Goal: Task Accomplishment & Management: Use online tool/utility

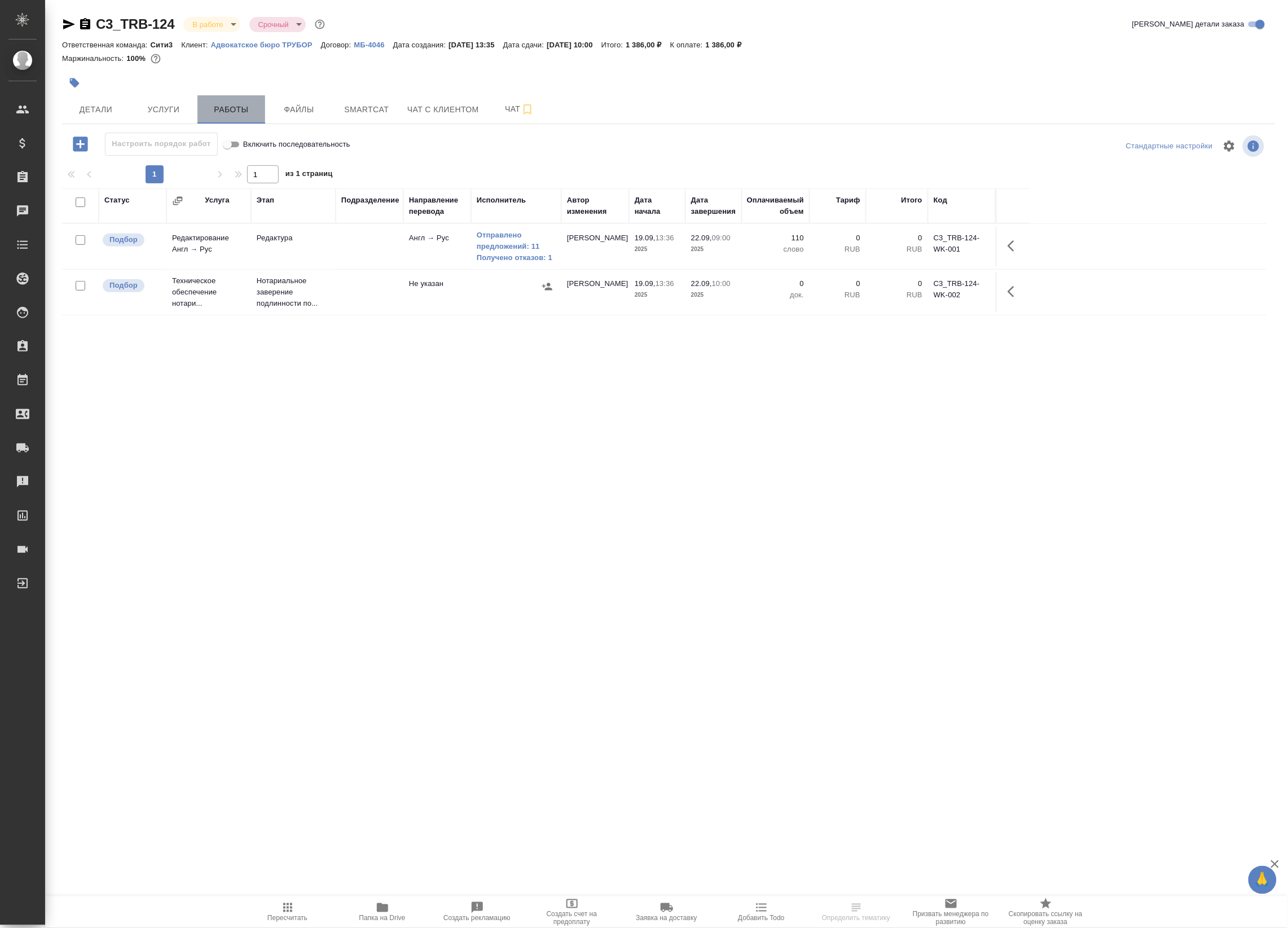
click at [238, 113] on span "Работы" at bounding box center [232, 110] width 54 height 14
click at [506, 241] on link "Отправлено предложений: 11" at bounding box center [517, 241] width 79 height 22
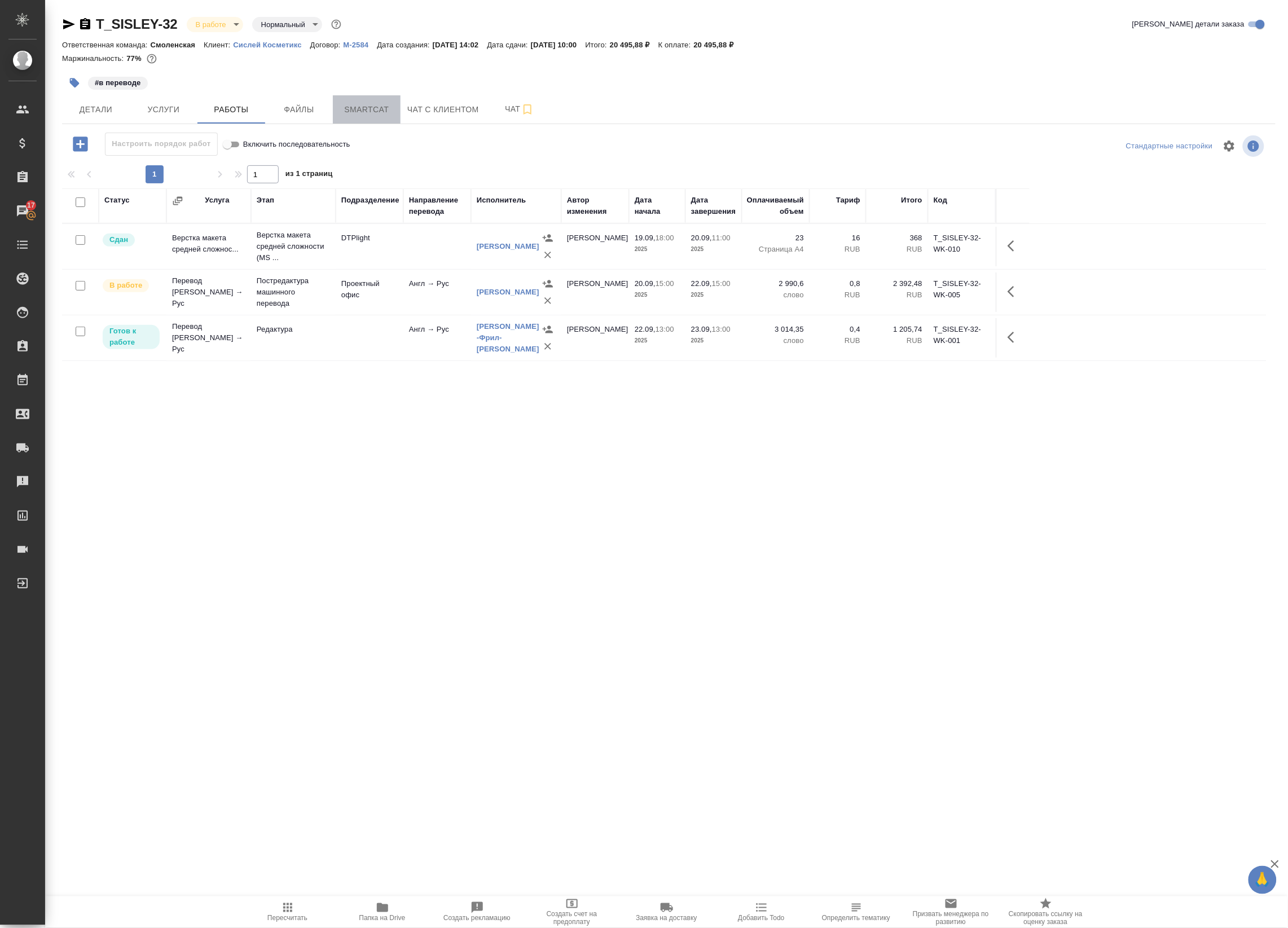
click at [385, 112] on span "Smartcat" at bounding box center [367, 110] width 54 height 14
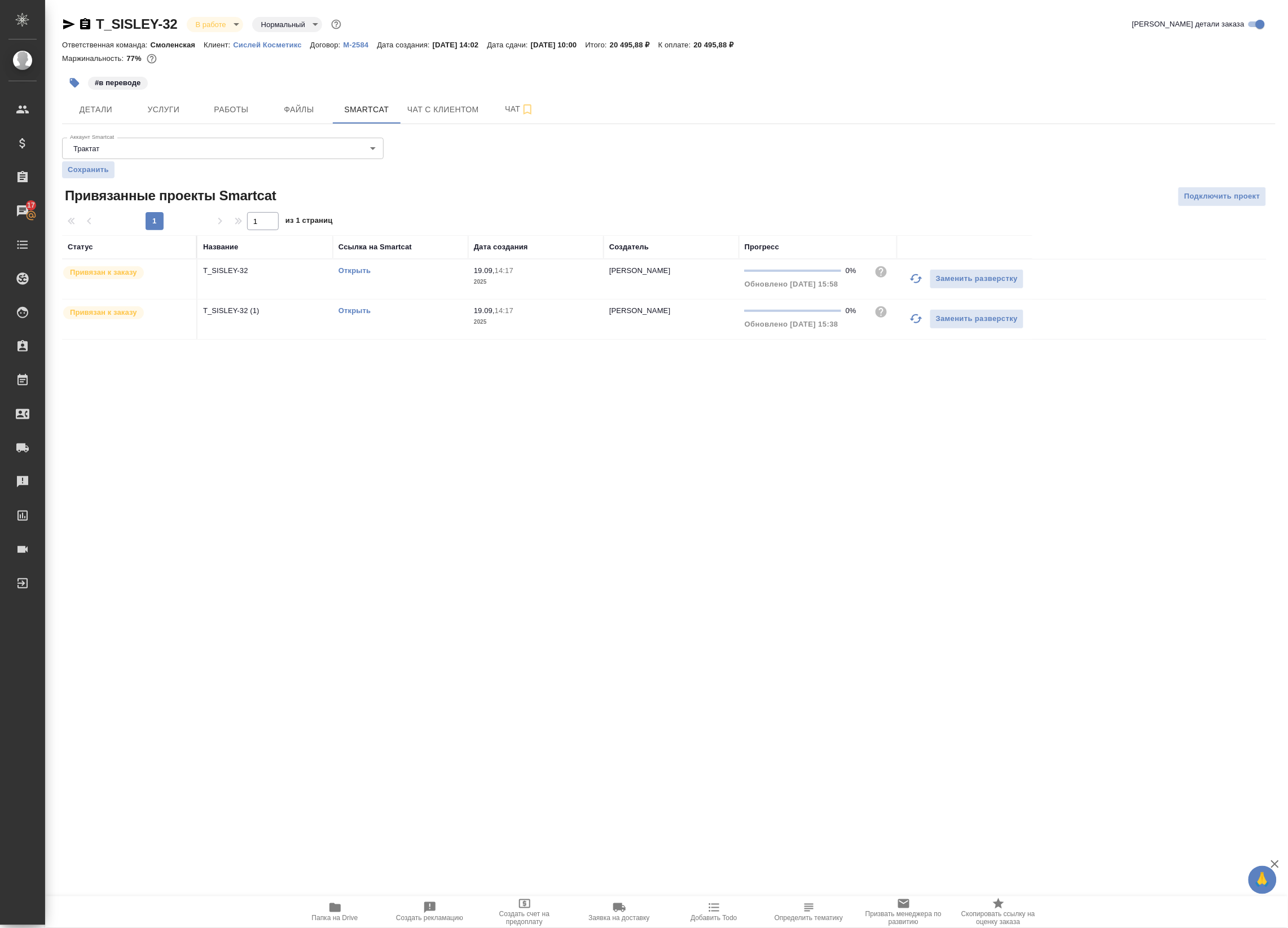
click at [358, 274] on link "Открыть" at bounding box center [355, 271] width 32 height 8
click at [369, 302] on td "Открыть" at bounding box center [400, 319] width 135 height 40
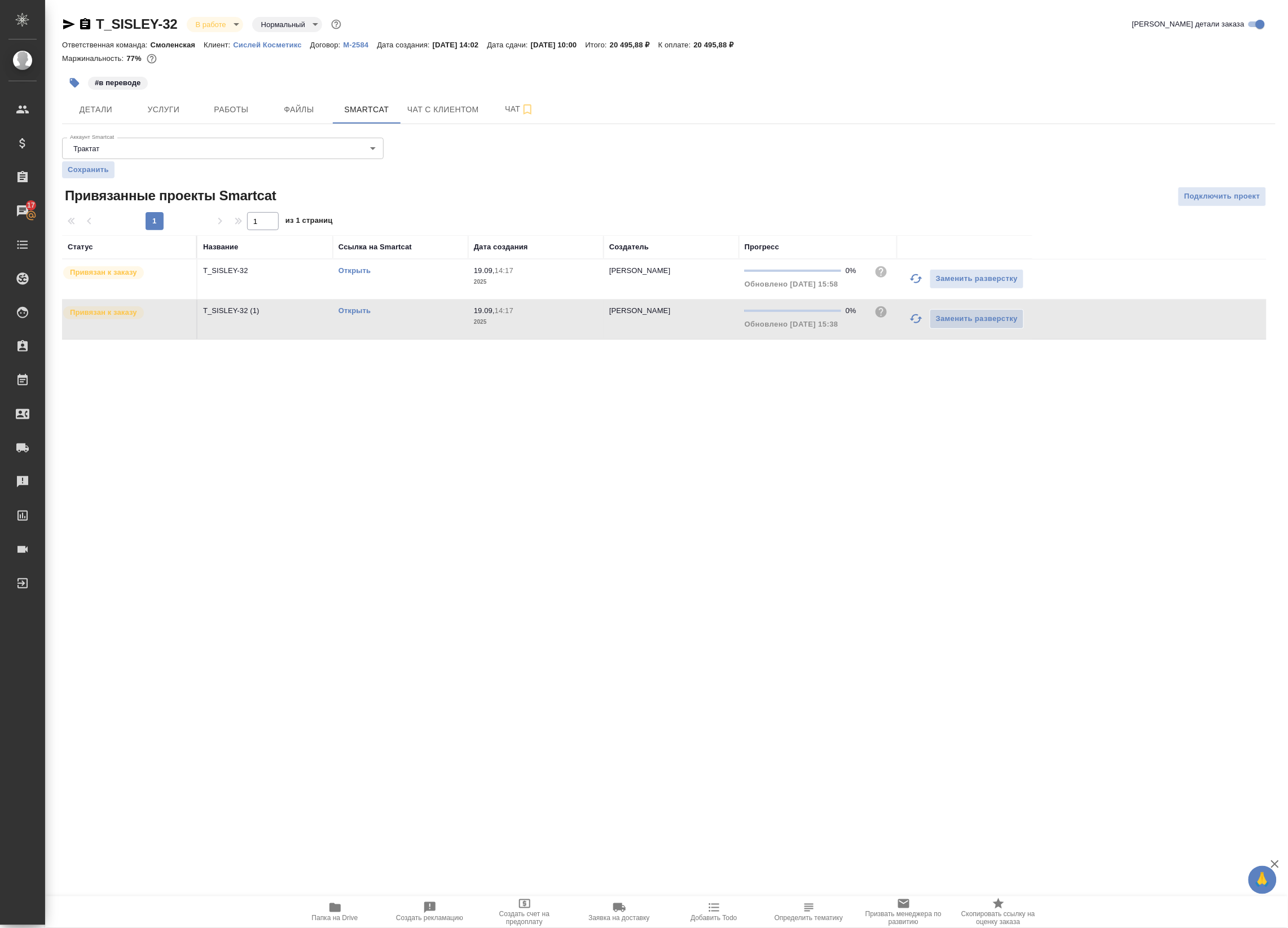
click at [362, 309] on link "Открыть" at bounding box center [355, 310] width 32 height 8
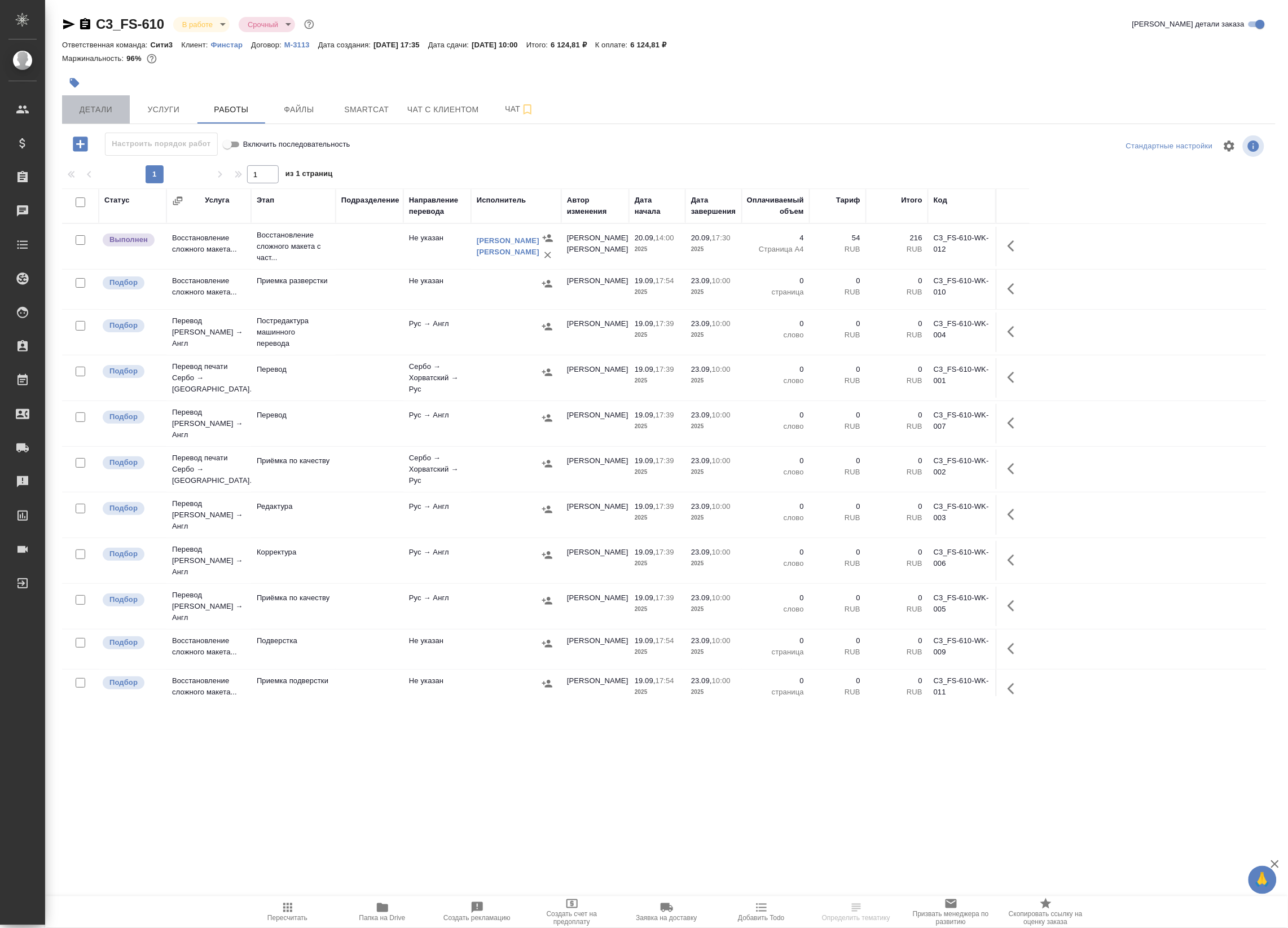
click at [86, 103] on span "Детали" at bounding box center [96, 110] width 54 height 14
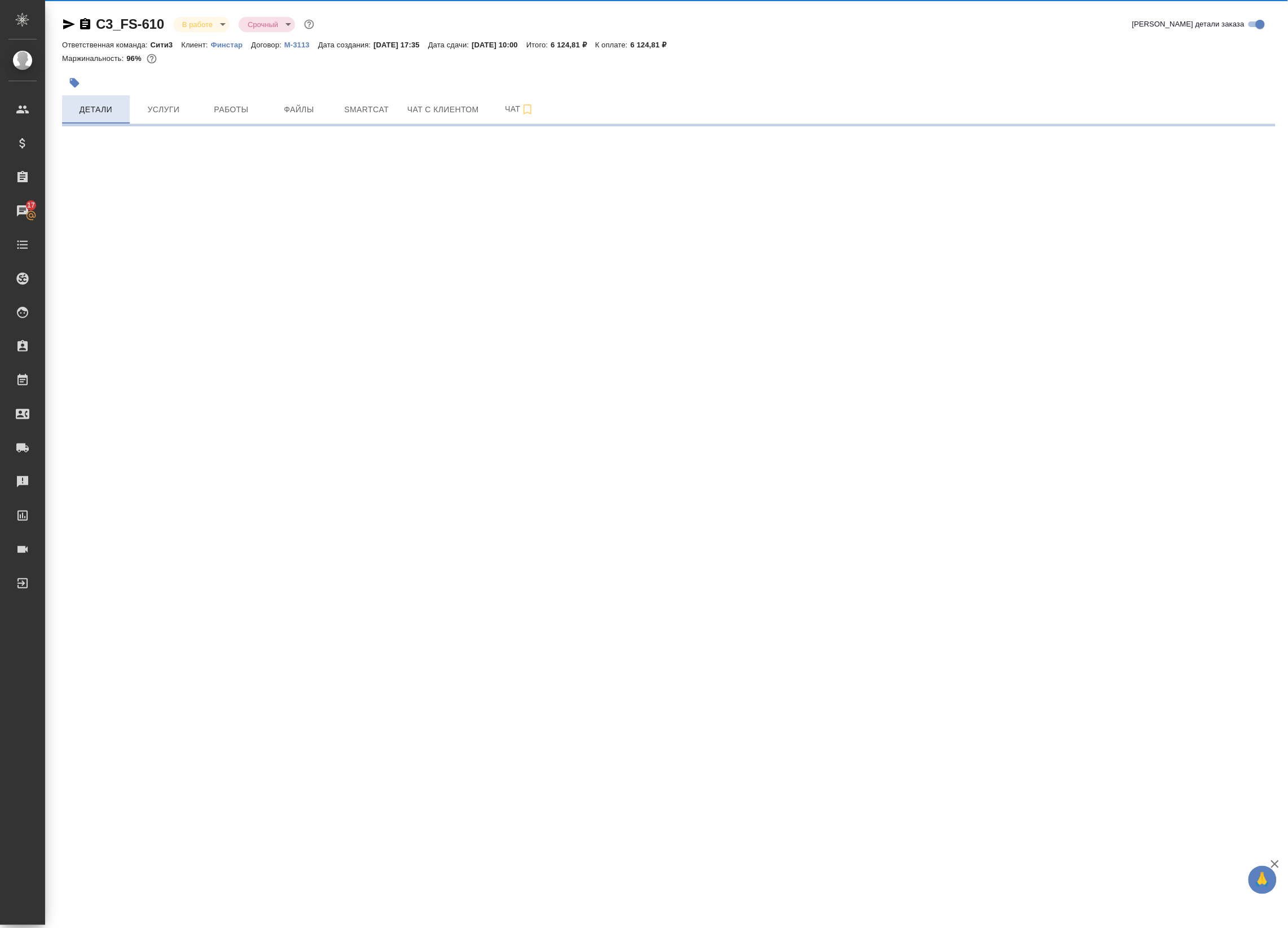
select select "RU"
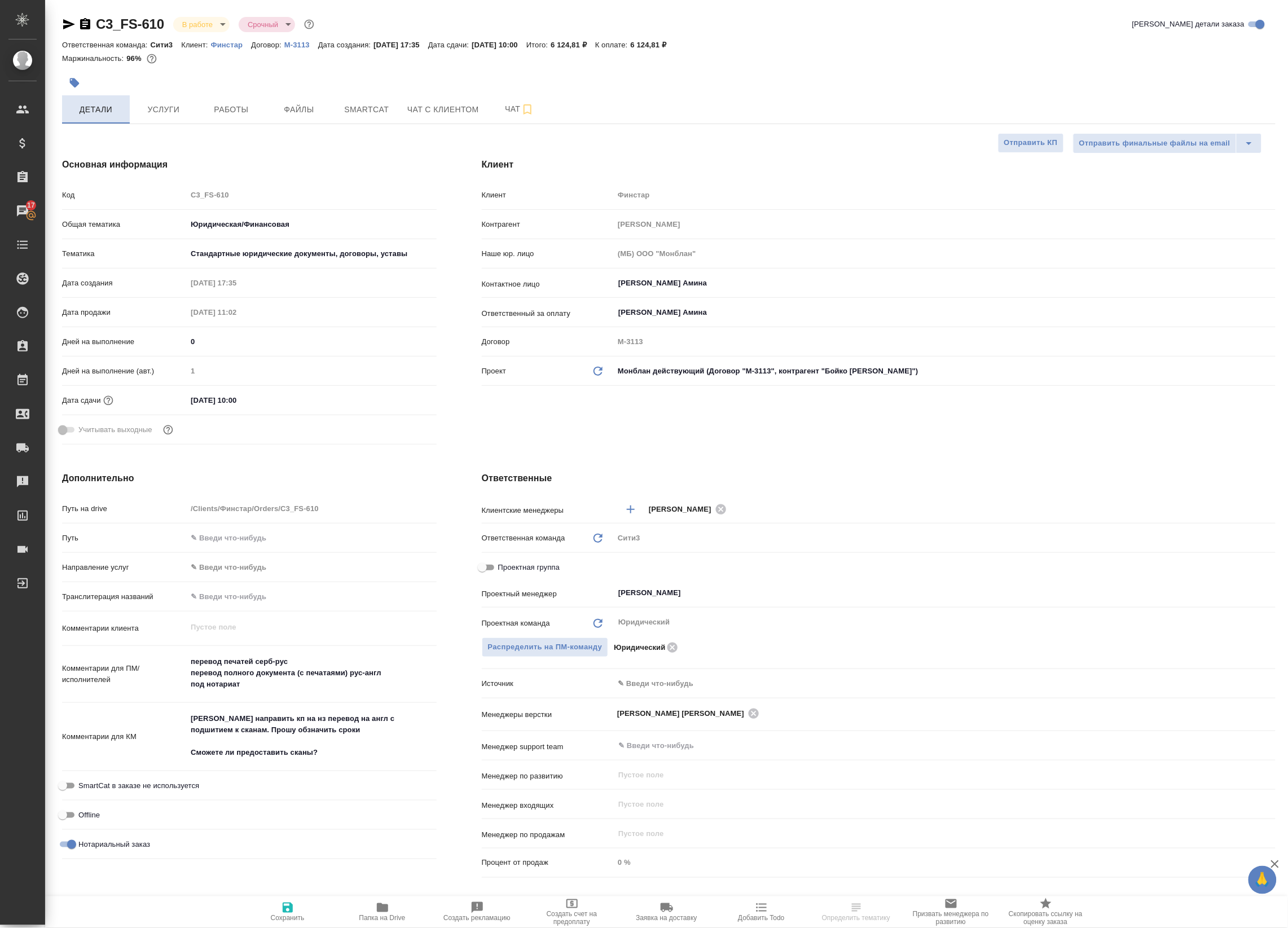
type textarea "x"
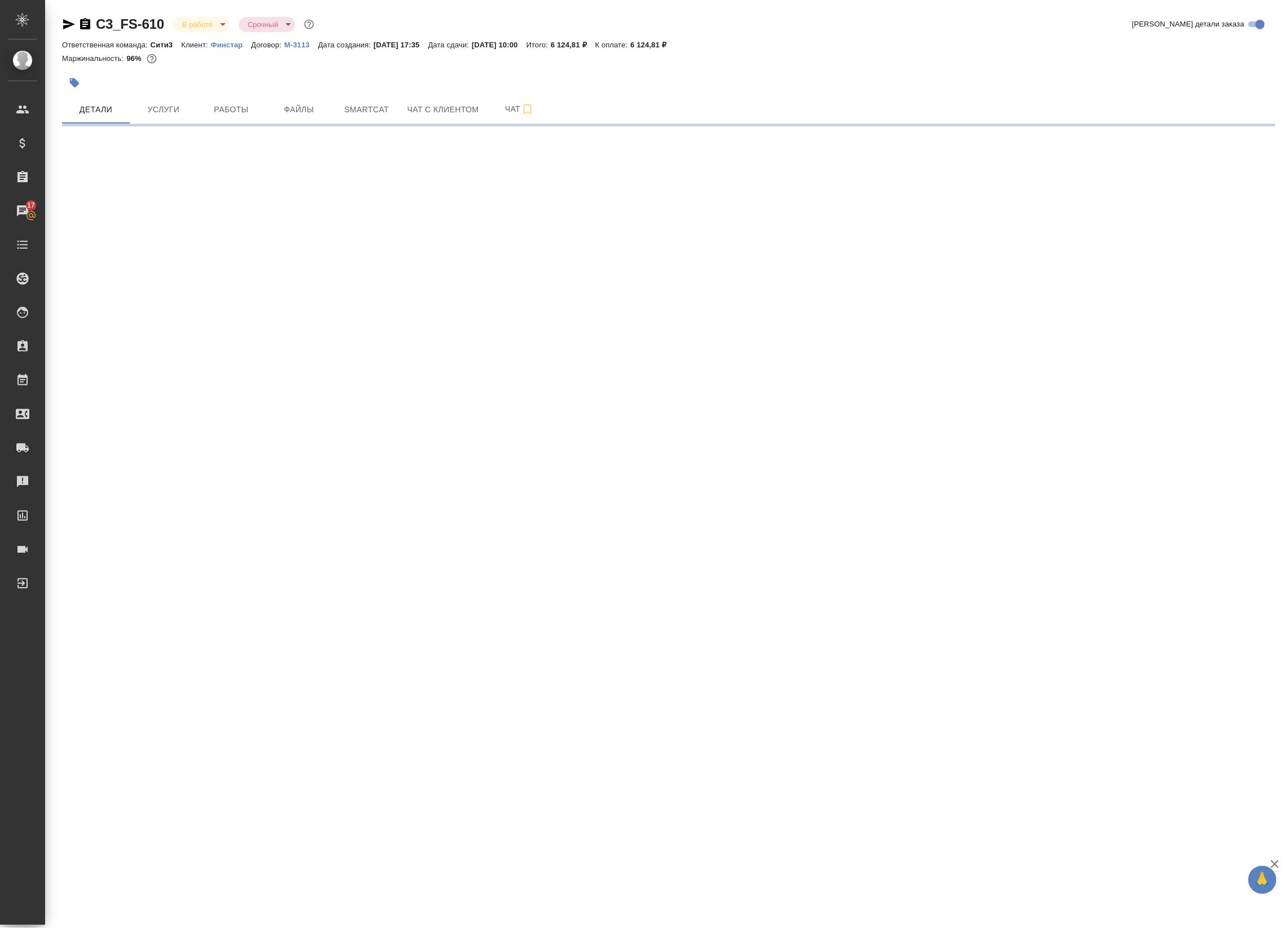
select select "RU"
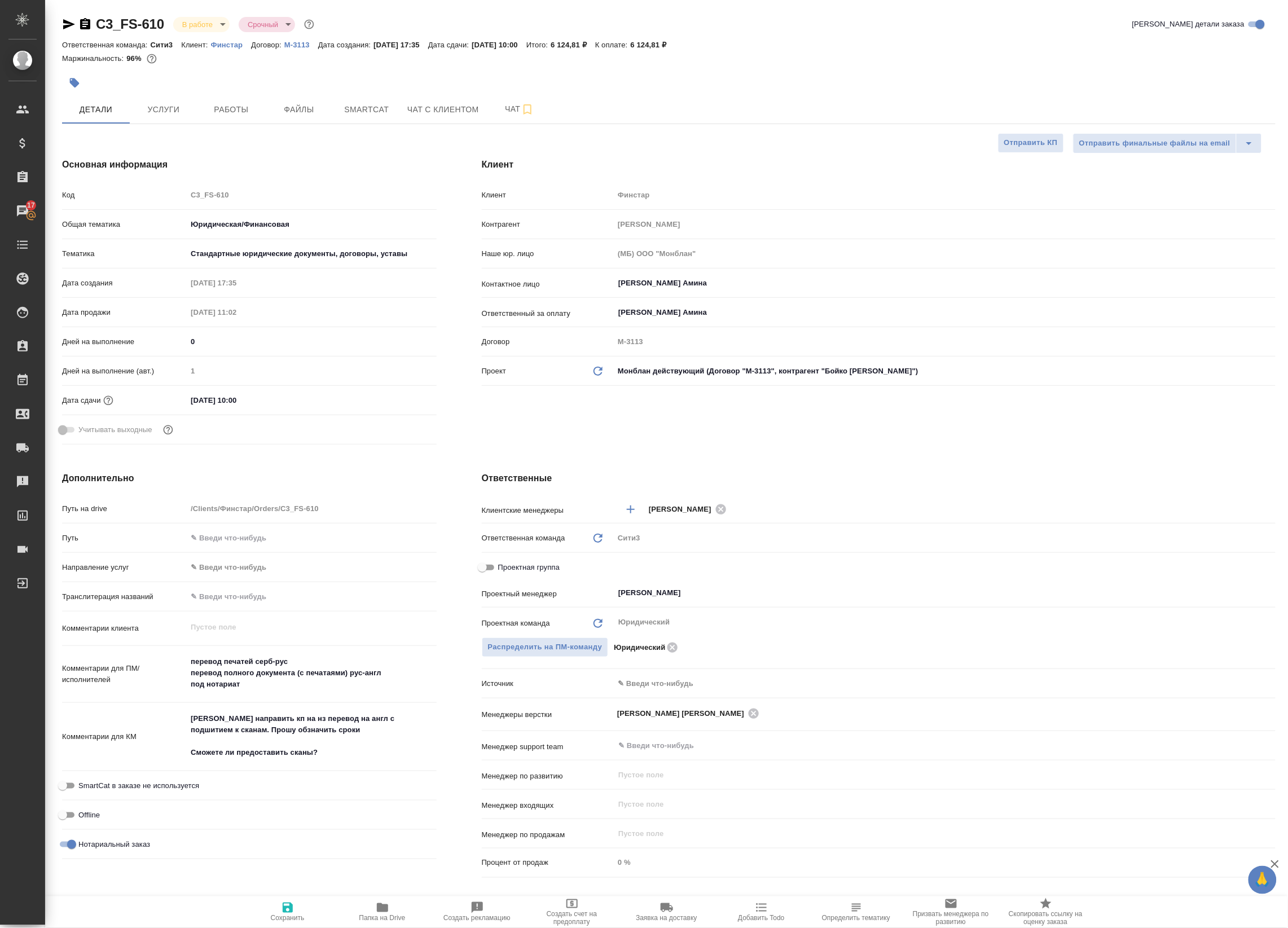
type textarea "x"
click at [242, 109] on span "Работы" at bounding box center [232, 110] width 54 height 14
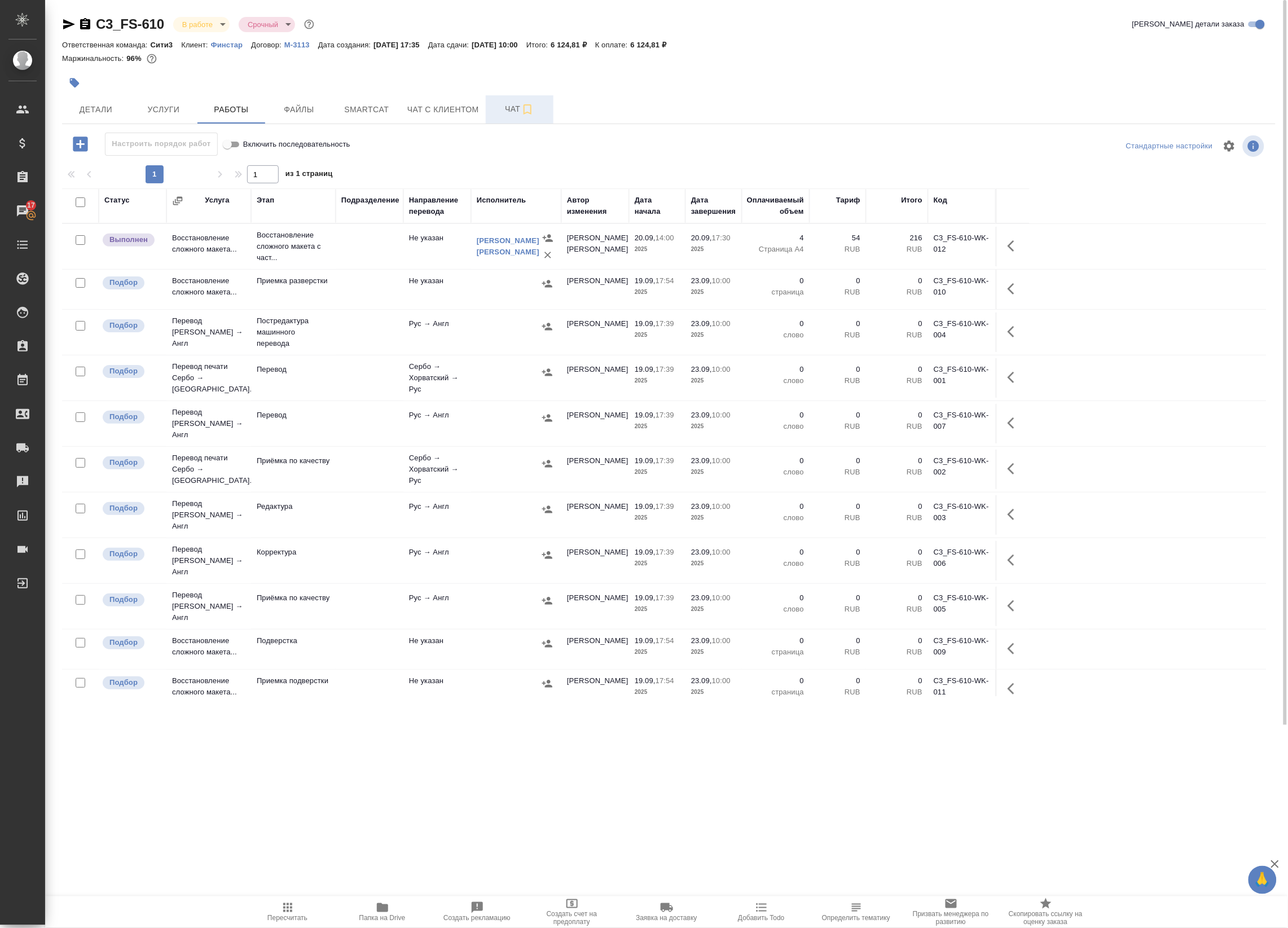
click at [519, 112] on span "Чат" at bounding box center [520, 109] width 54 height 14
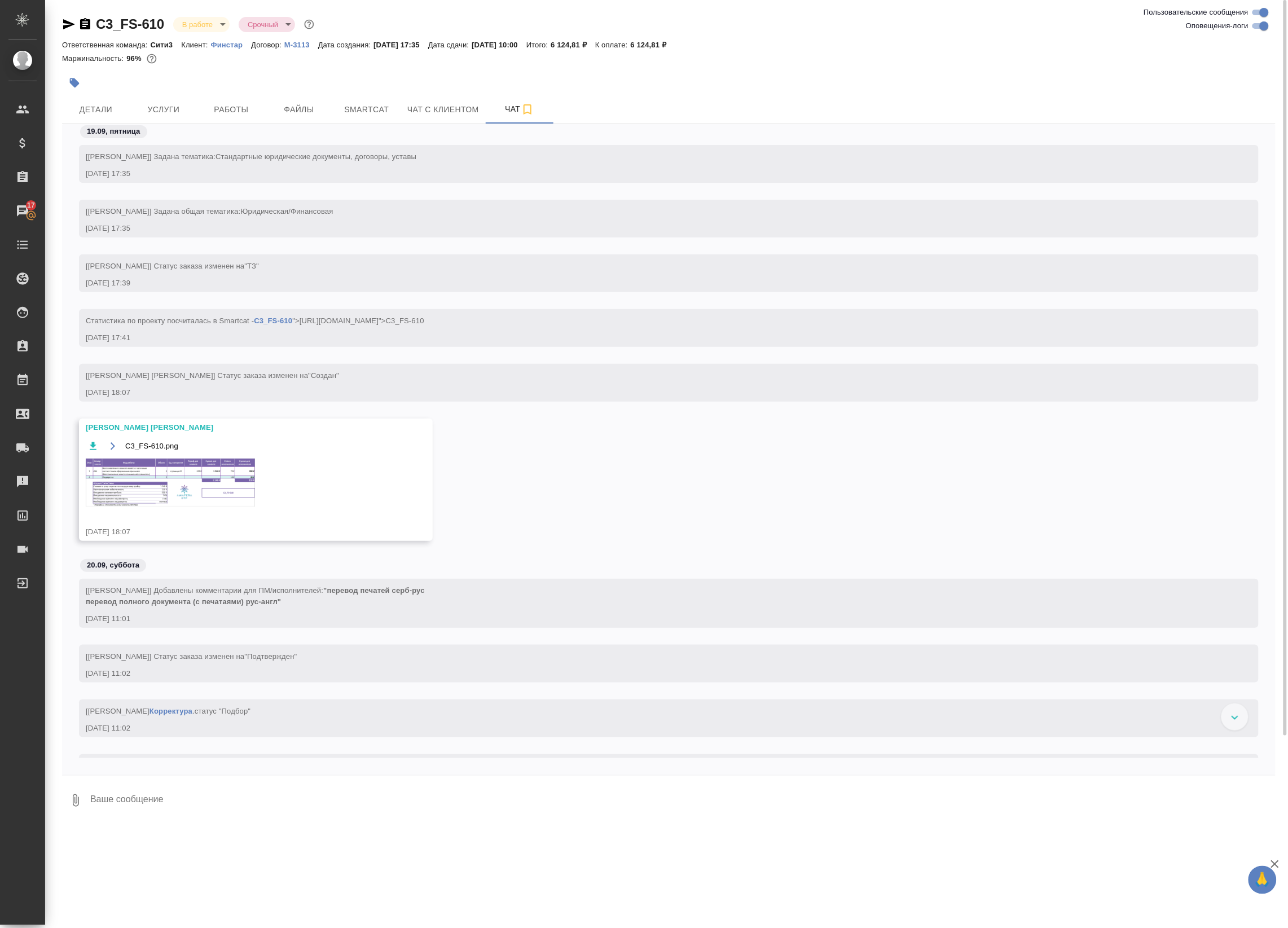
click at [130, 480] on img at bounding box center [170, 482] width 169 height 48
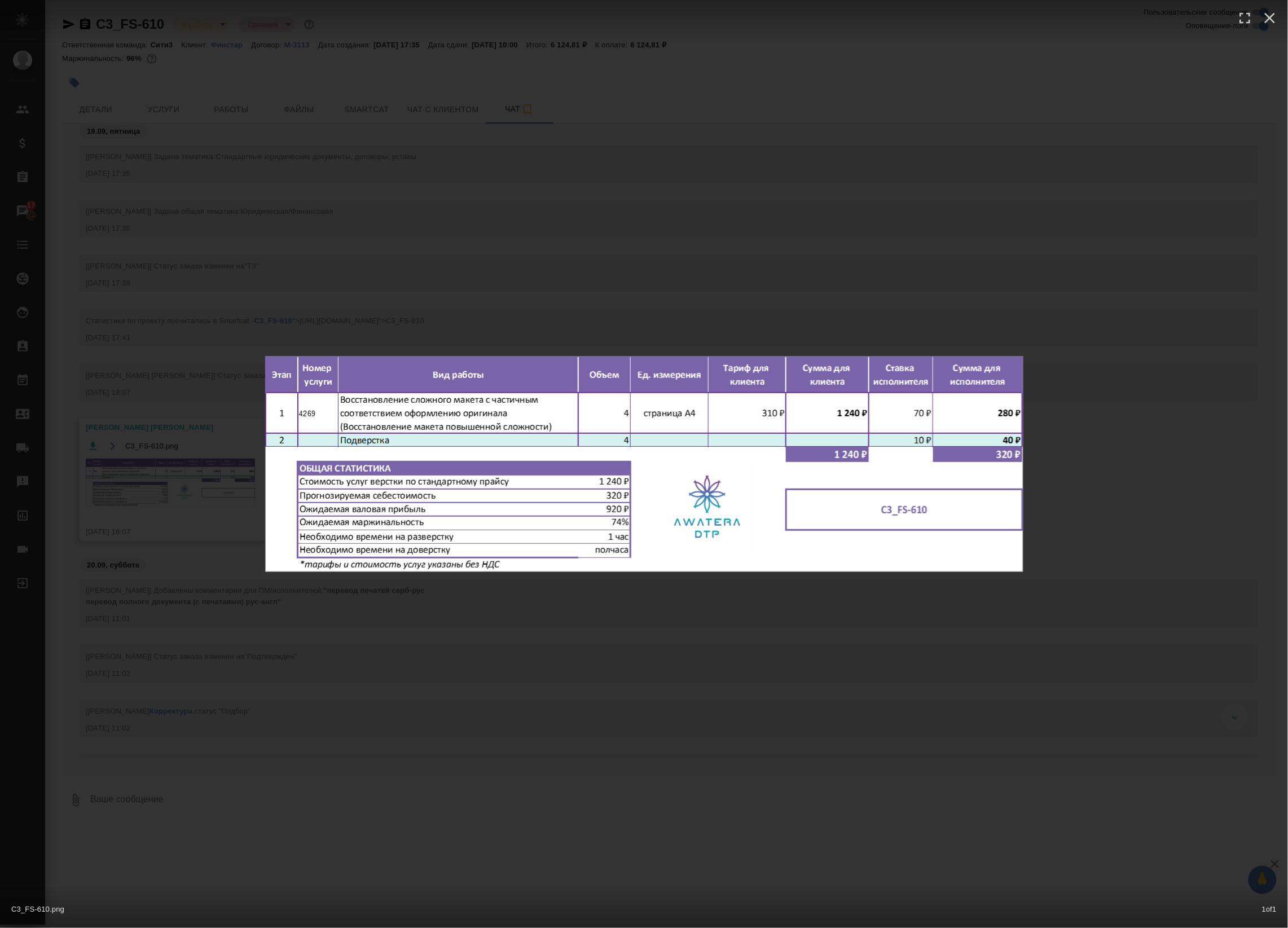
click at [499, 202] on div "C3_FS-610.png 1 of 1" at bounding box center [644, 464] width 1288 height 928
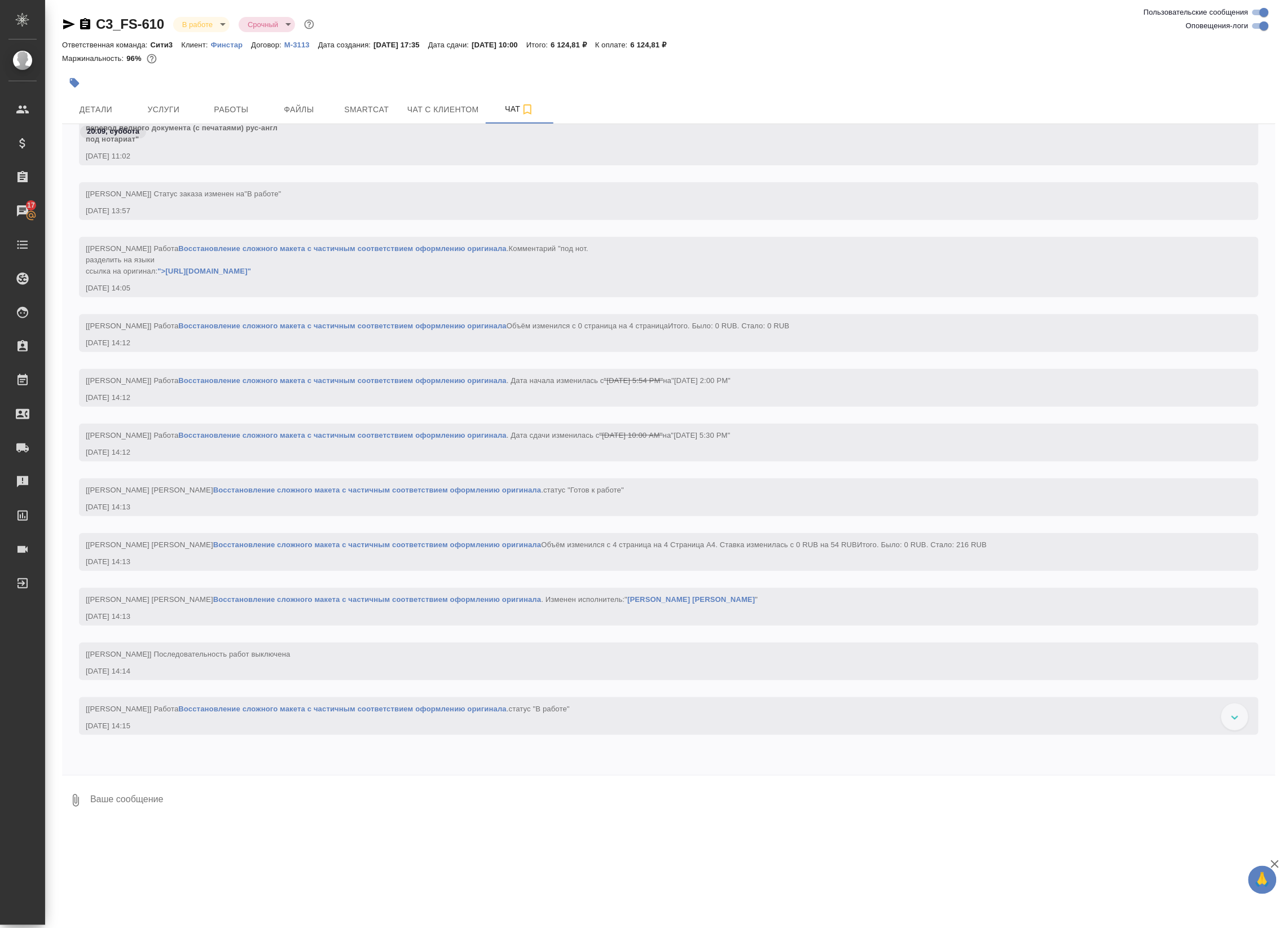
scroll to position [1388, 0]
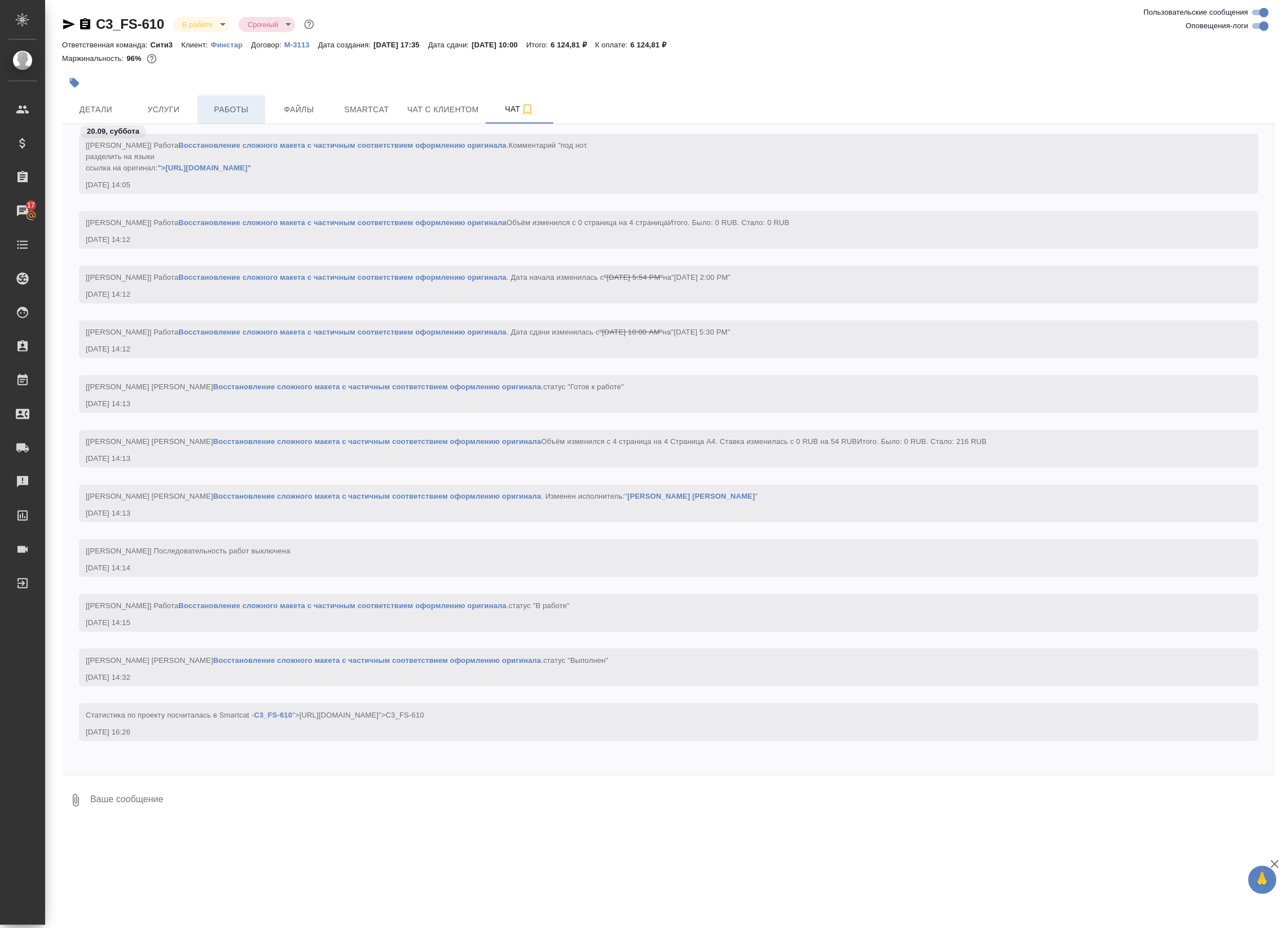
click at [248, 99] on button "Работы" at bounding box center [231, 109] width 68 height 28
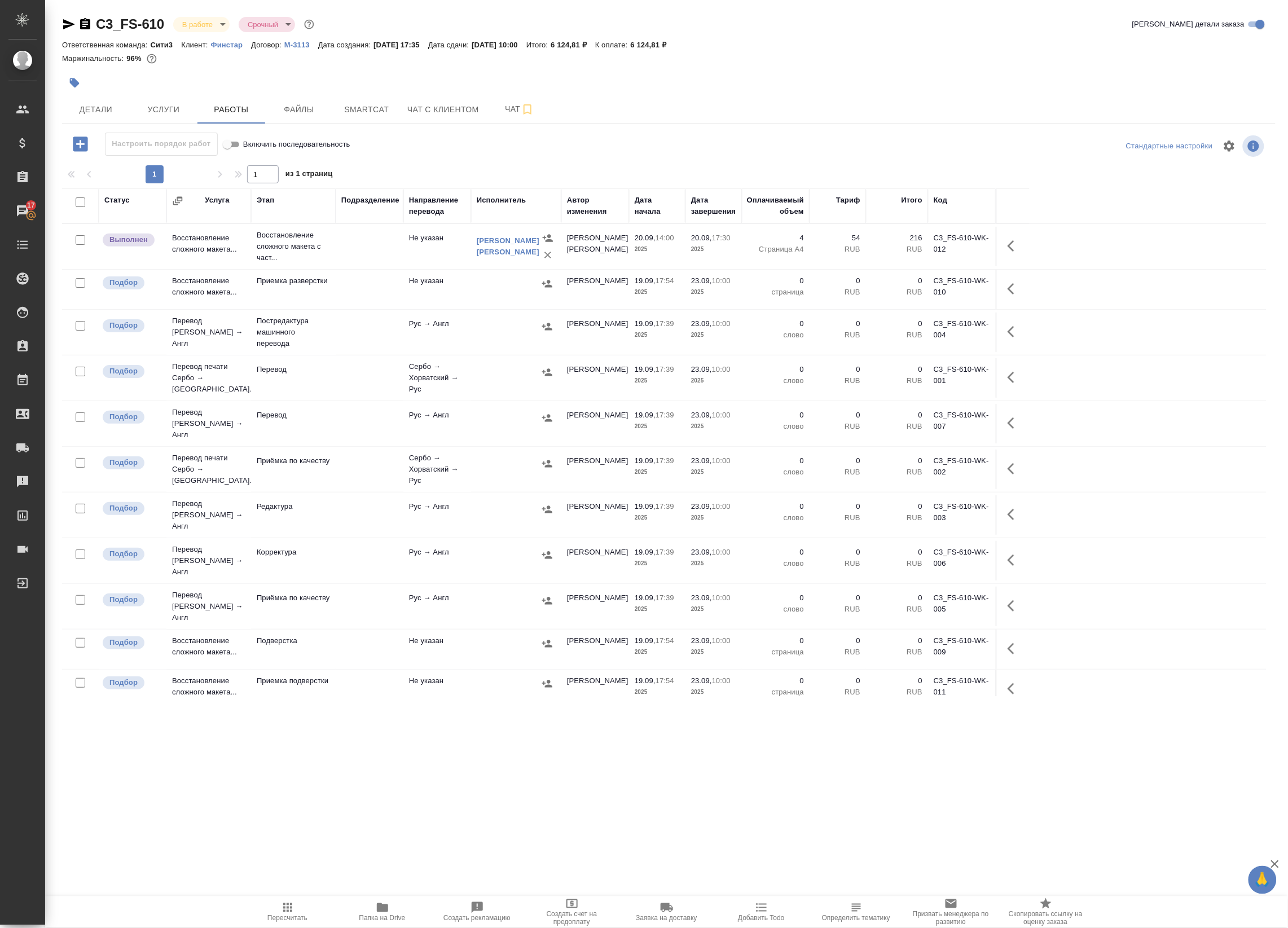
click at [388, 260] on td at bounding box center [369, 246] width 68 height 40
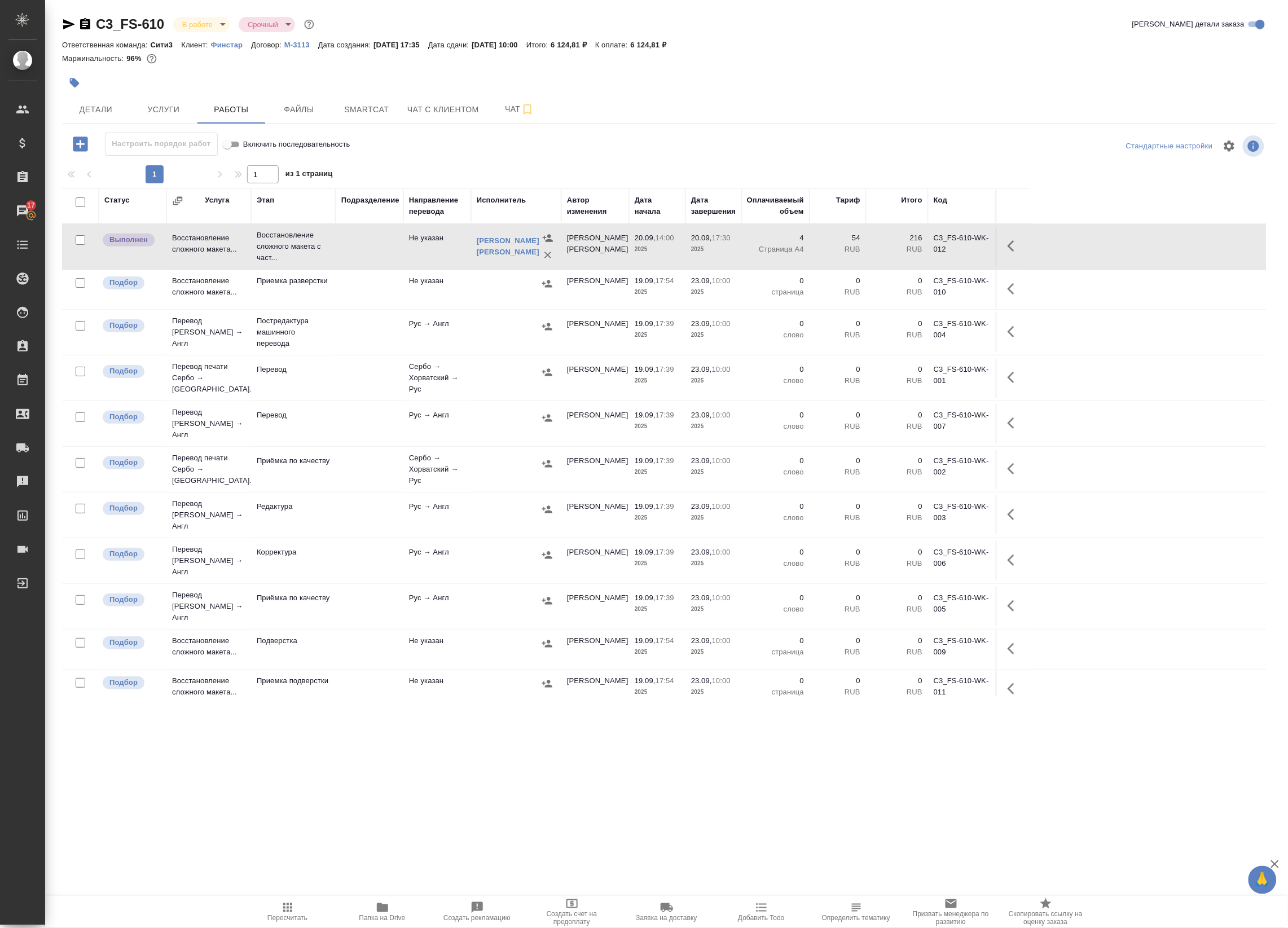
click at [388, 260] on td at bounding box center [369, 246] width 68 height 40
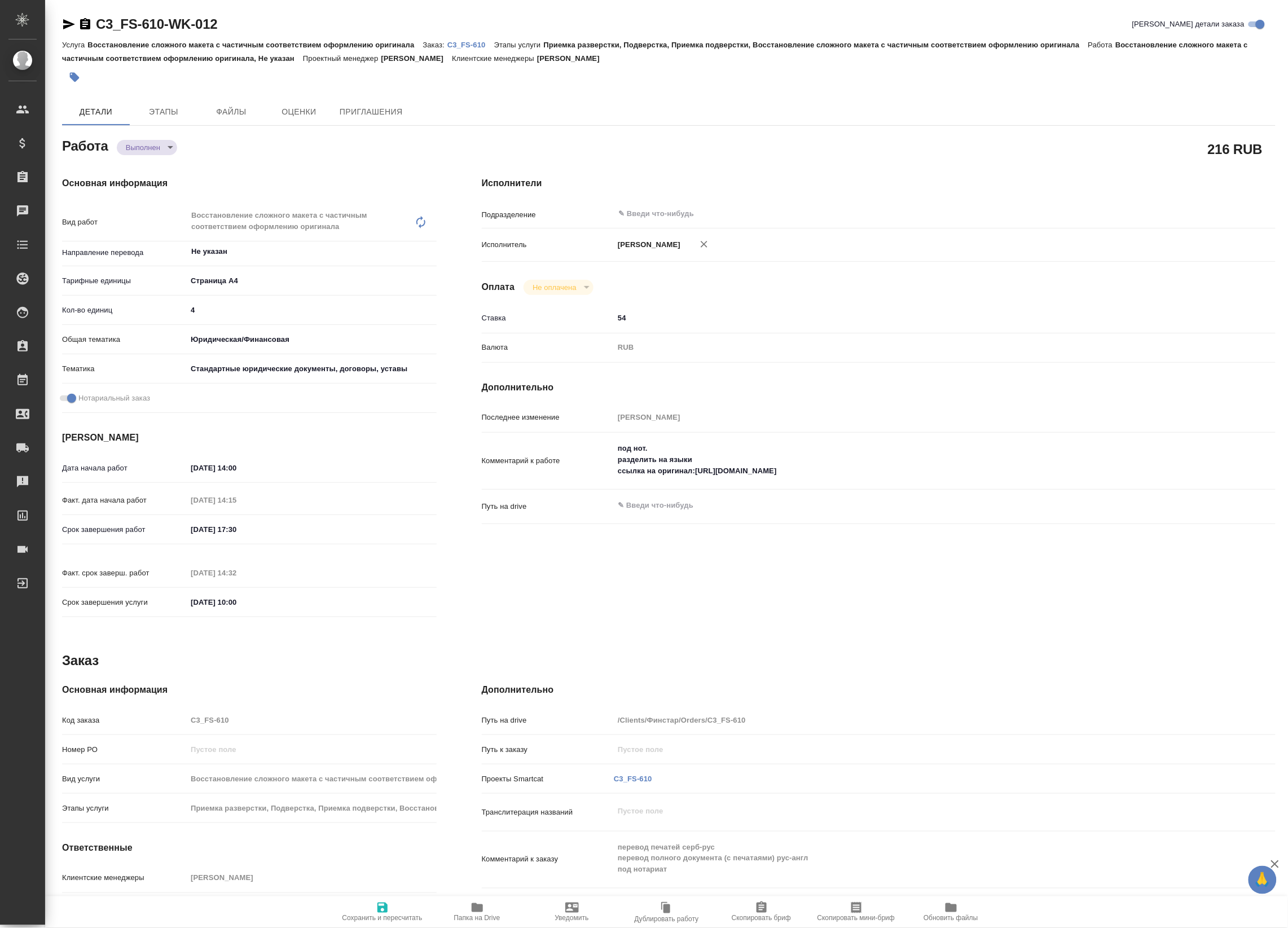
type textarea "x"
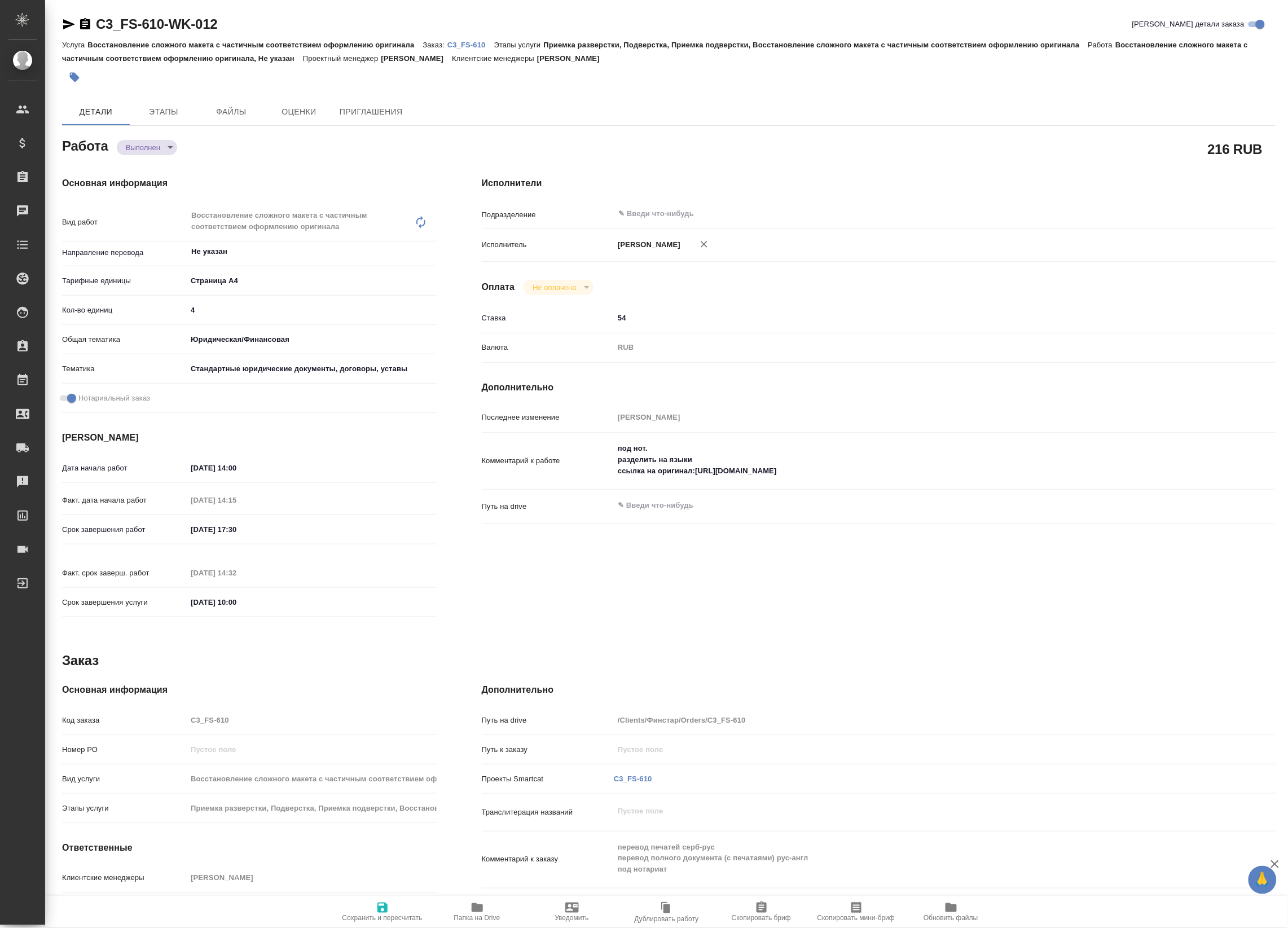
type textarea "x"
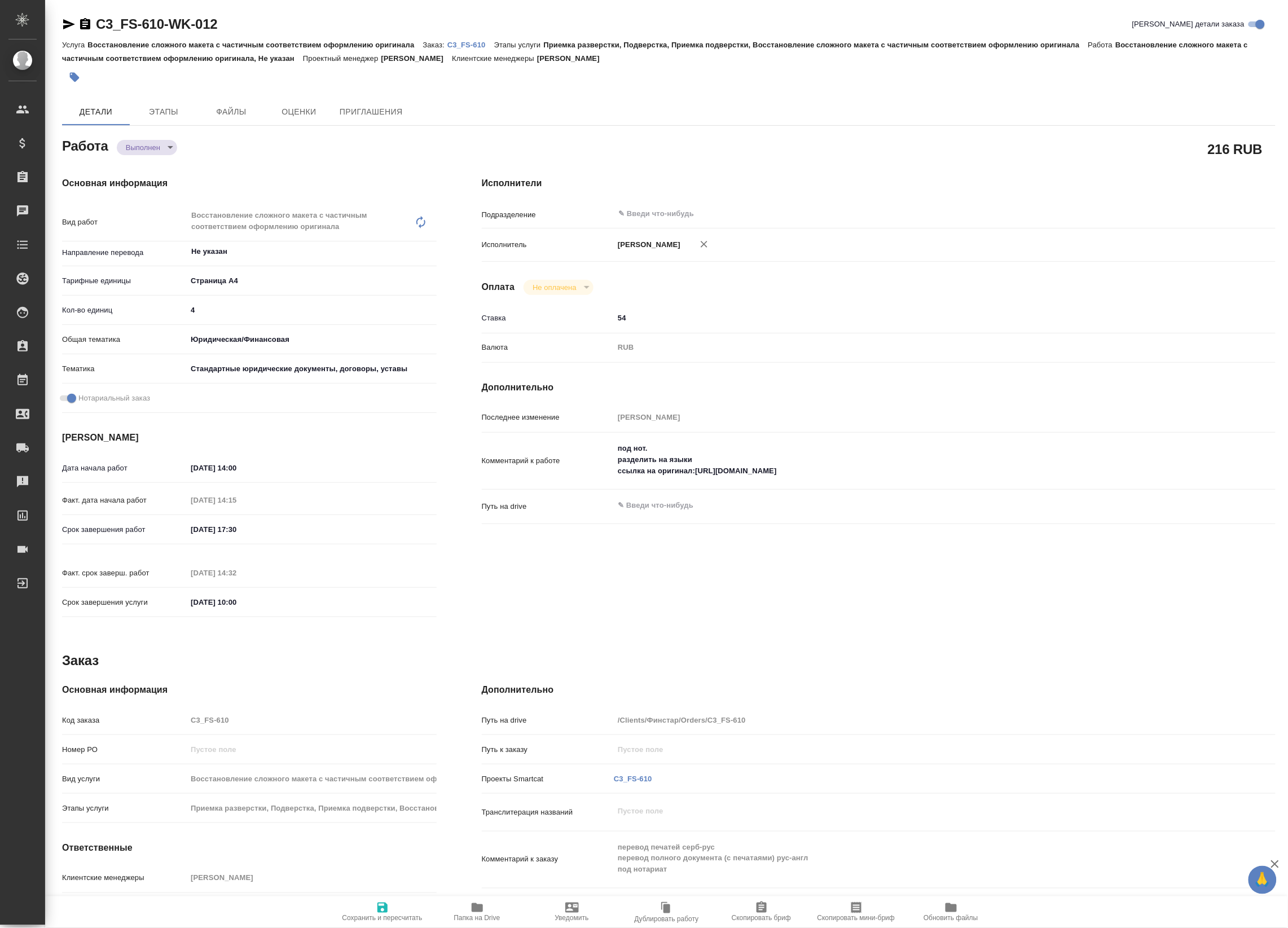
type textarea "x"
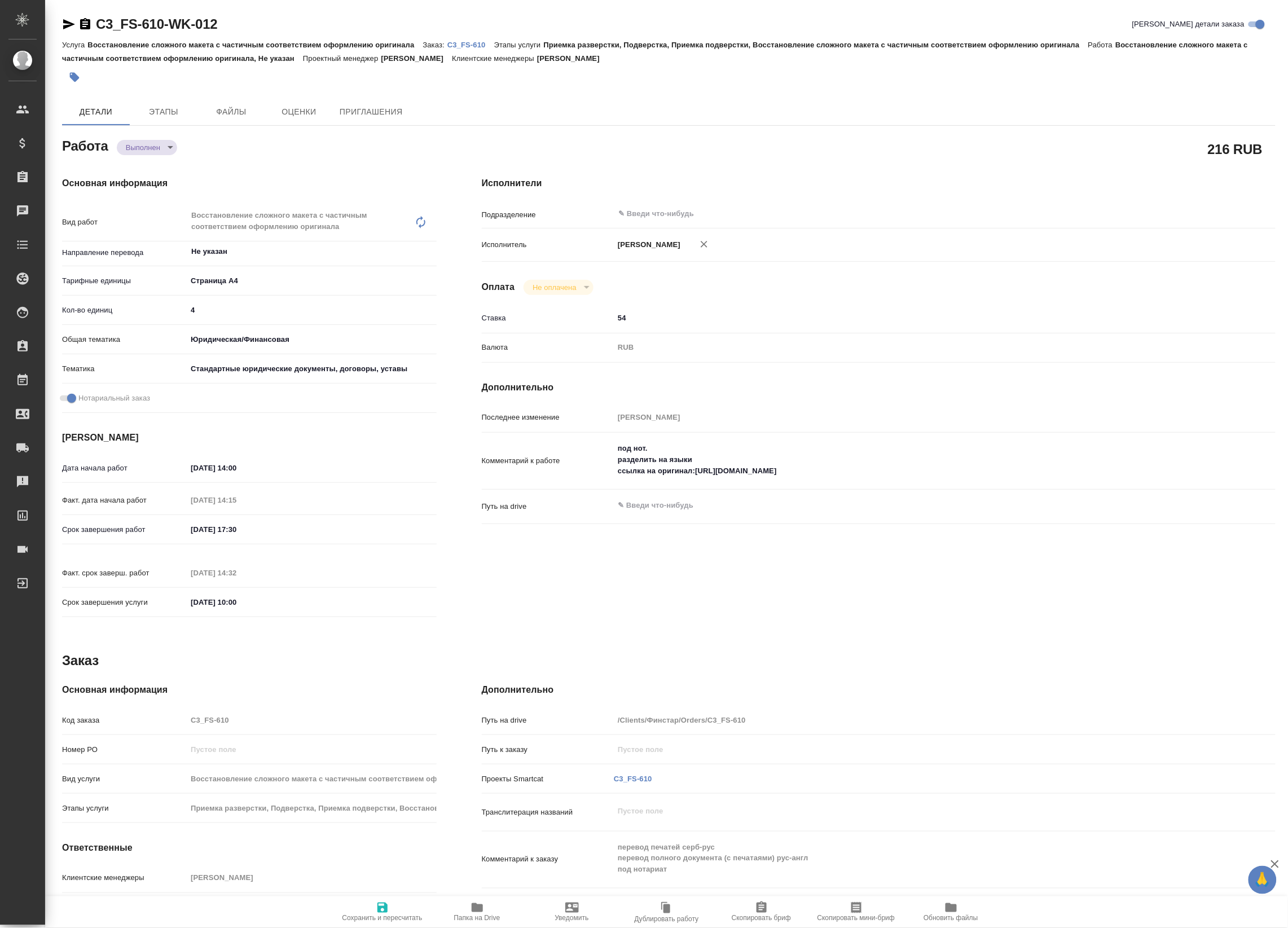
click at [489, 912] on span "Папка на Drive" at bounding box center [477, 911] width 81 height 21
type textarea "x"
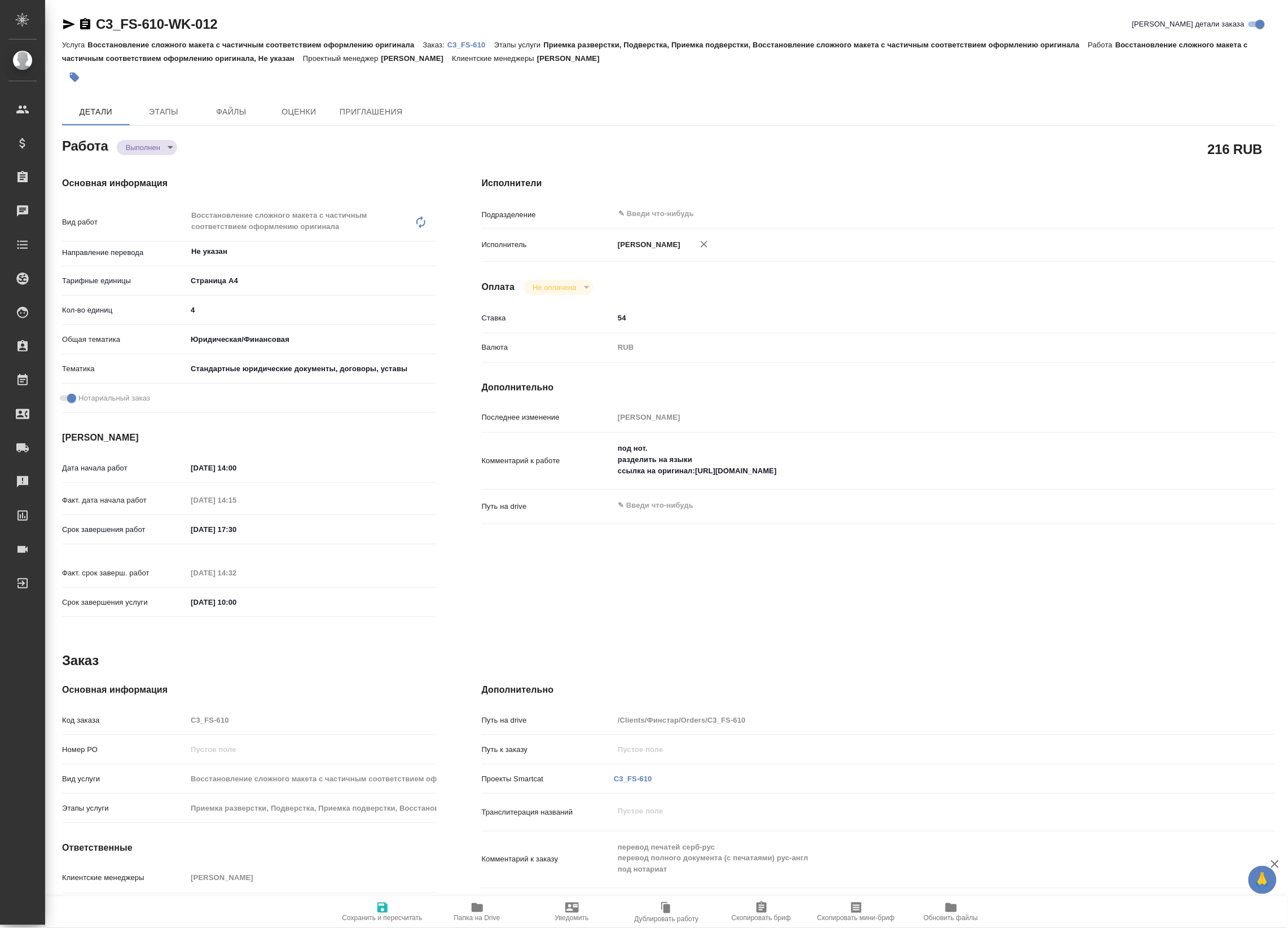
type textarea "x"
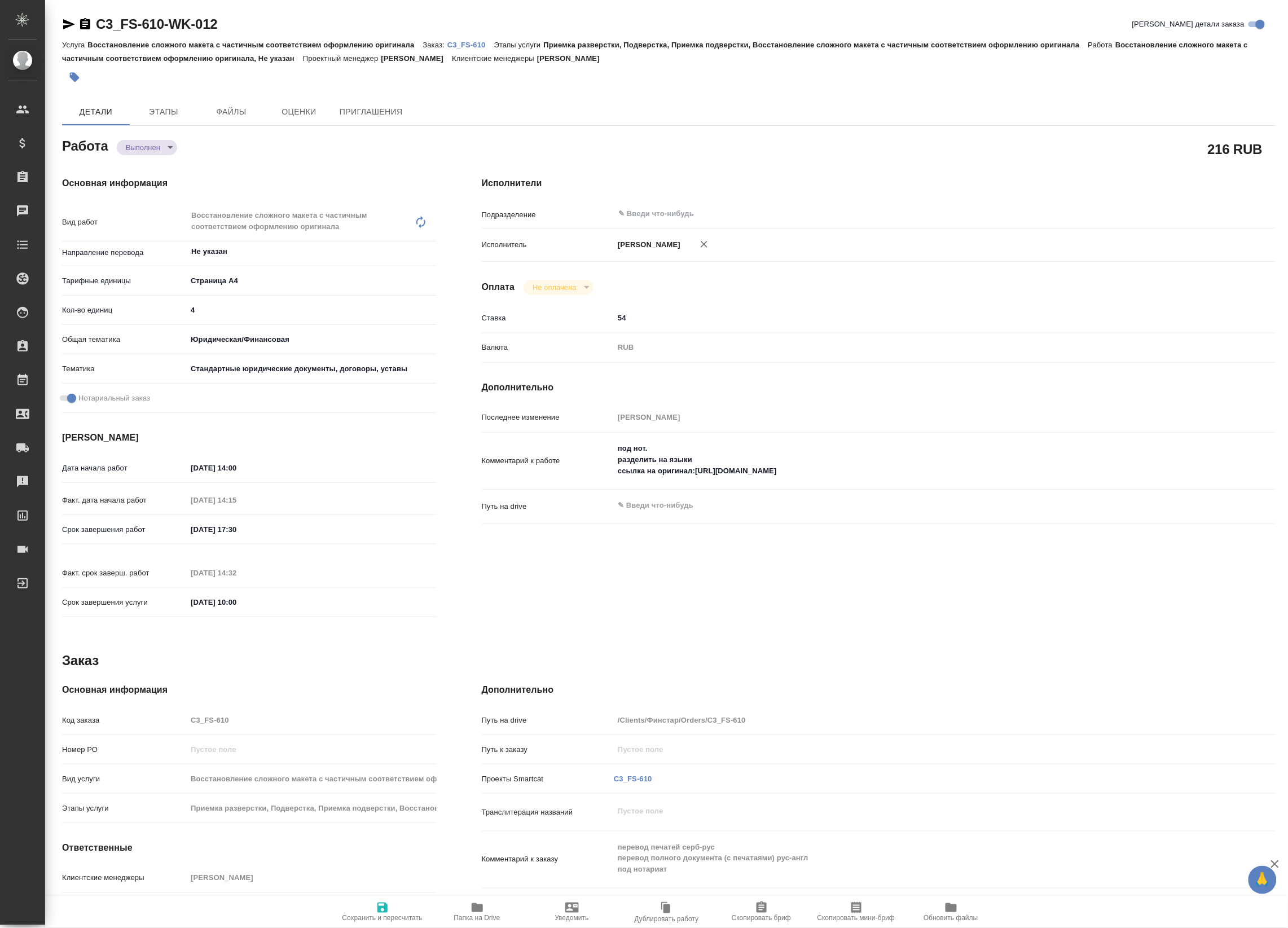
type textarea "x"
